Goal: Task Accomplishment & Management: Manage account settings

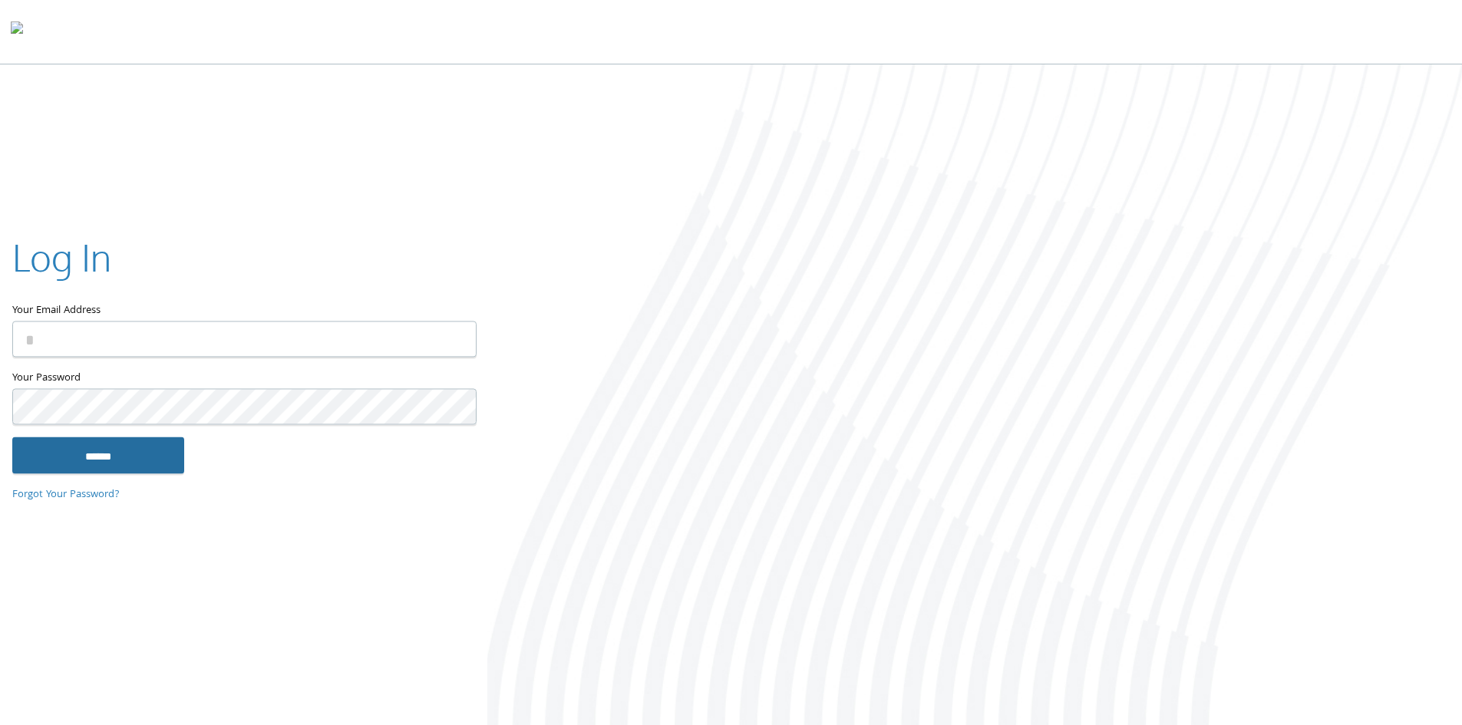
type input "**********"
click at [133, 470] on input "******" at bounding box center [98, 455] width 172 height 37
type input "**********"
click at [70, 464] on input "******" at bounding box center [98, 455] width 172 height 37
